Goal: Transaction & Acquisition: Download file/media

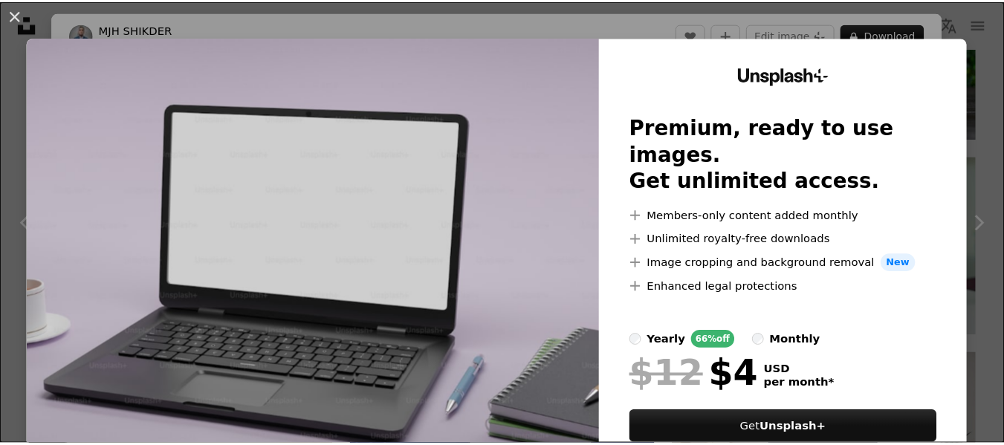
scroll to position [233, 0]
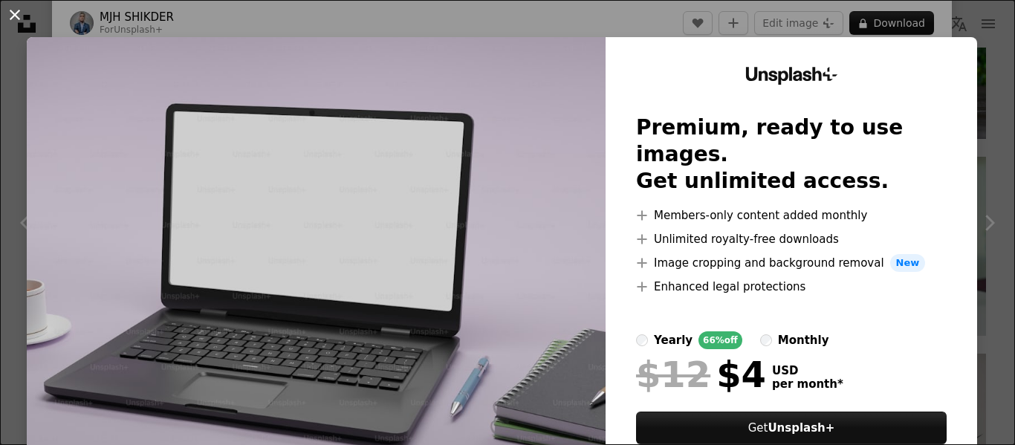
click at [12, 9] on button "An X shape" at bounding box center [15, 15] width 18 height 18
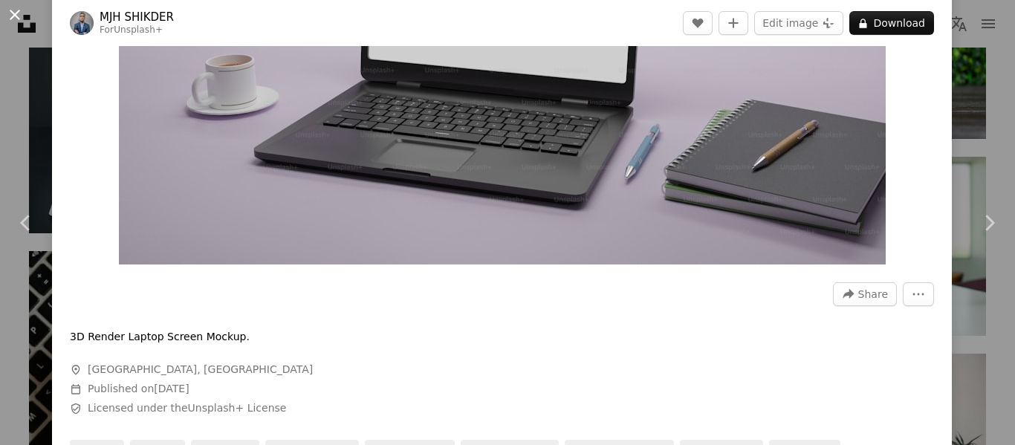
click at [11, 9] on button "An X shape" at bounding box center [15, 15] width 18 height 18
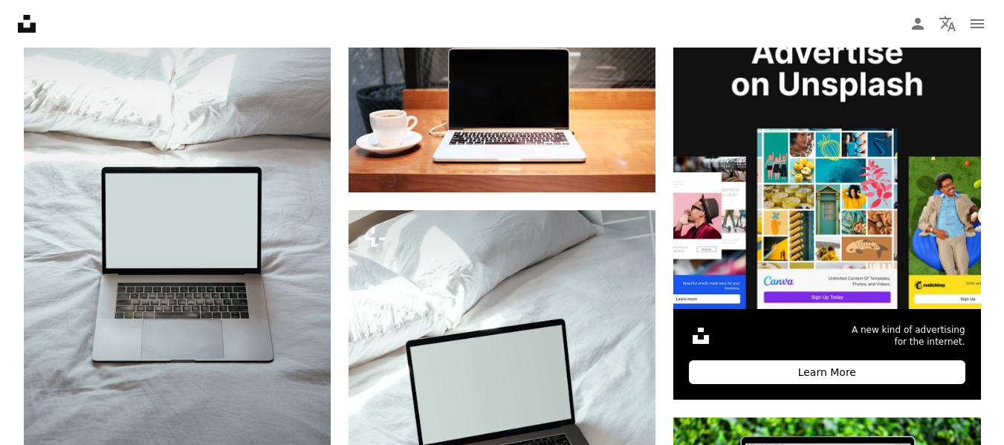
scroll to position [365, 0]
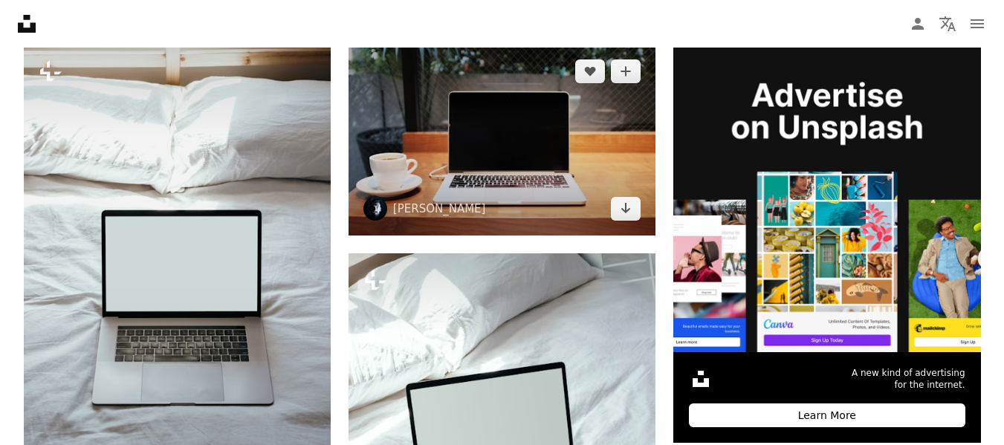
click at [475, 165] on img at bounding box center [501, 140] width 307 height 191
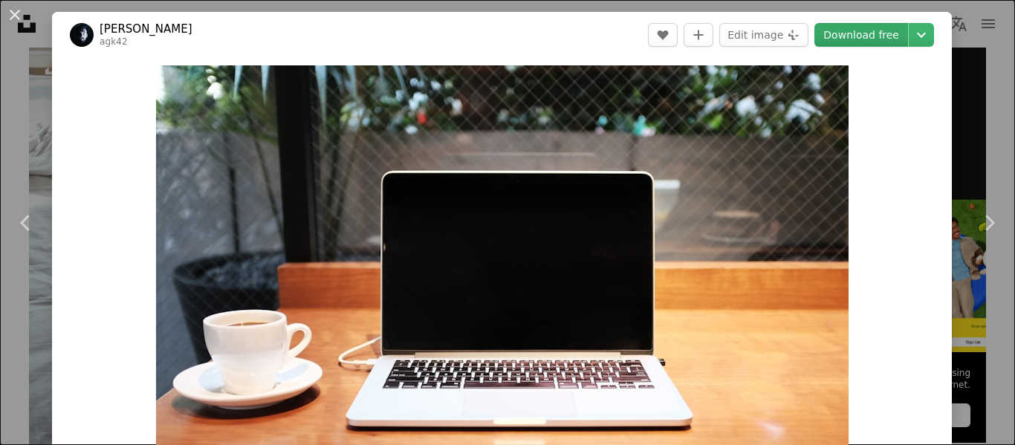
click at [869, 35] on link "Download free" at bounding box center [861, 35] width 94 height 24
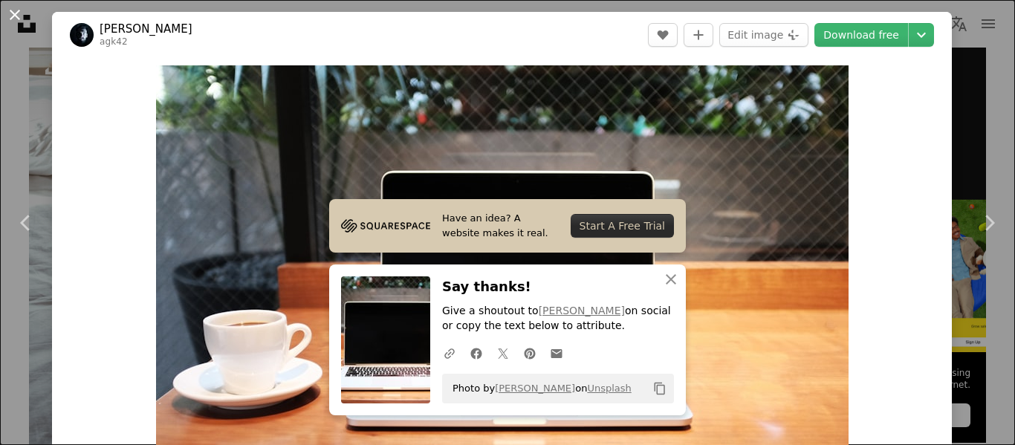
click at [19, 20] on button "An X shape" at bounding box center [15, 15] width 18 height 18
